Goal: Task Accomplishment & Management: Manage account settings

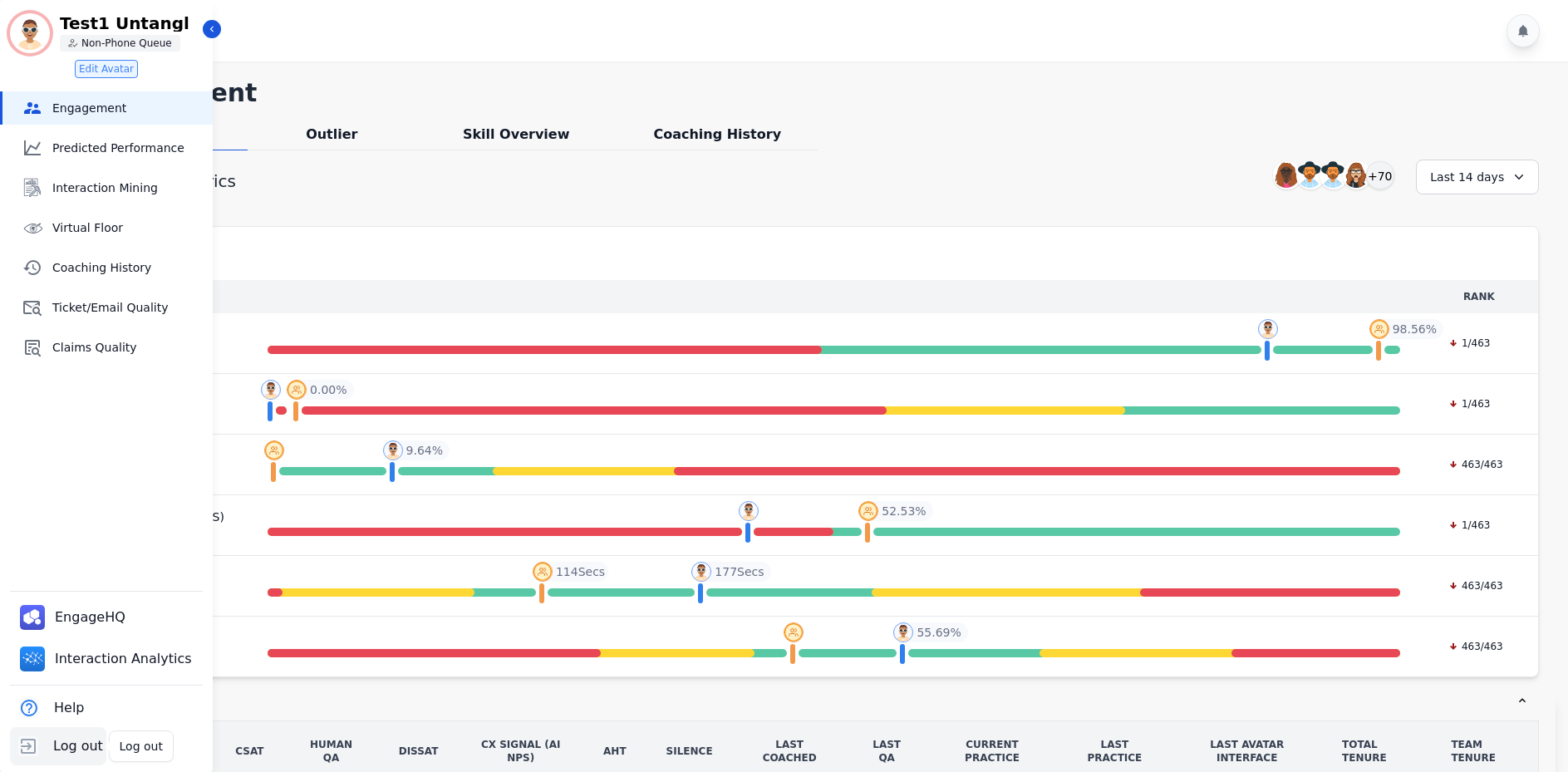
click at [45, 754] on button "Log out" at bounding box center [58, 746] width 97 height 39
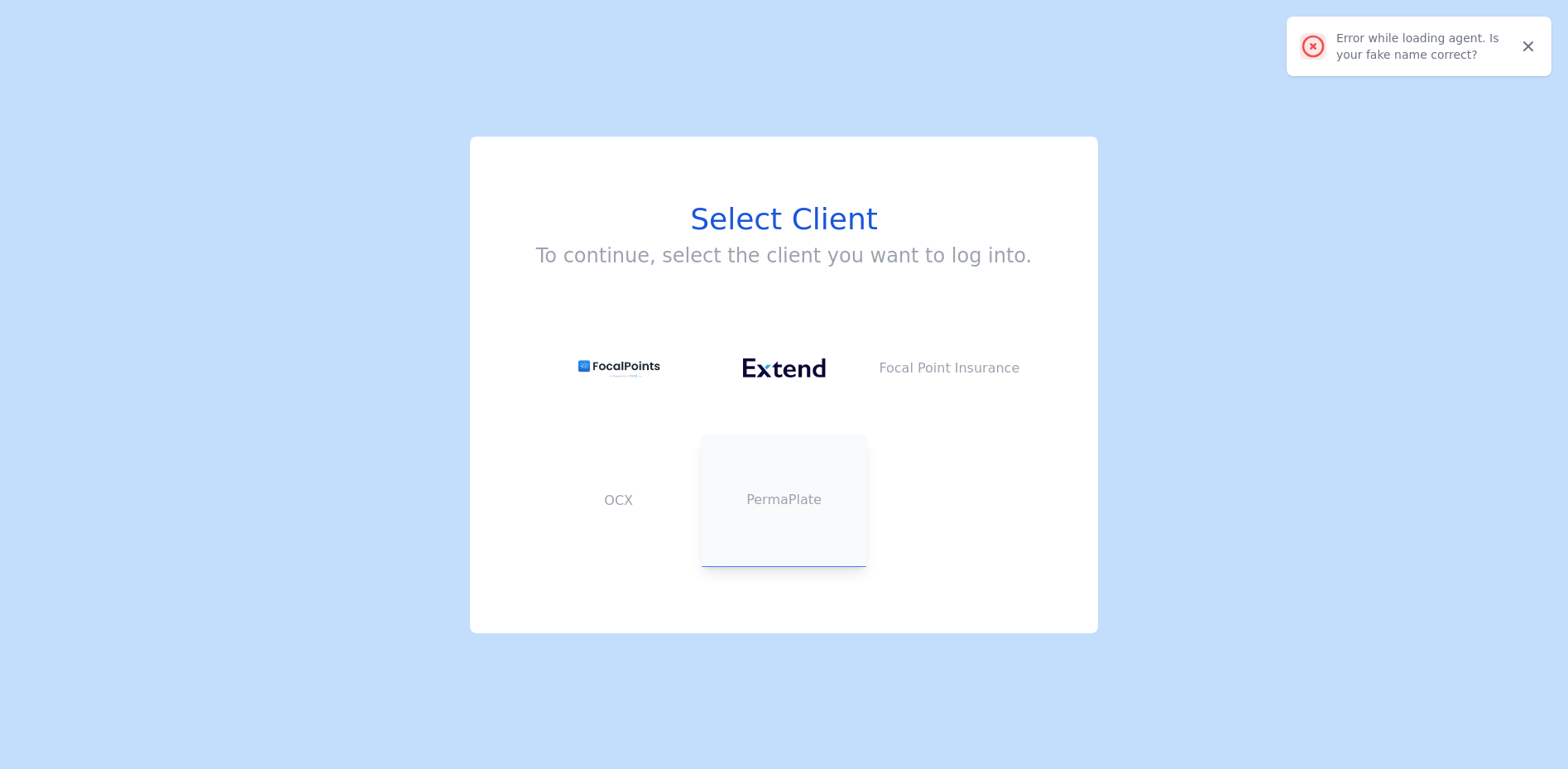
click at [755, 501] on p "PermaPlate" at bounding box center [784, 500] width 165 height 20
